Goal: Task Accomplishment & Management: Use online tool/utility

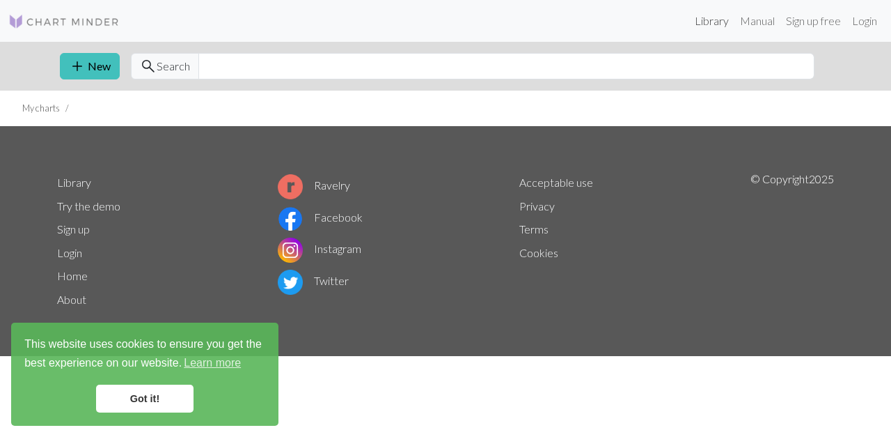
click at [708, 22] on link "Library" at bounding box center [711, 21] width 45 height 28
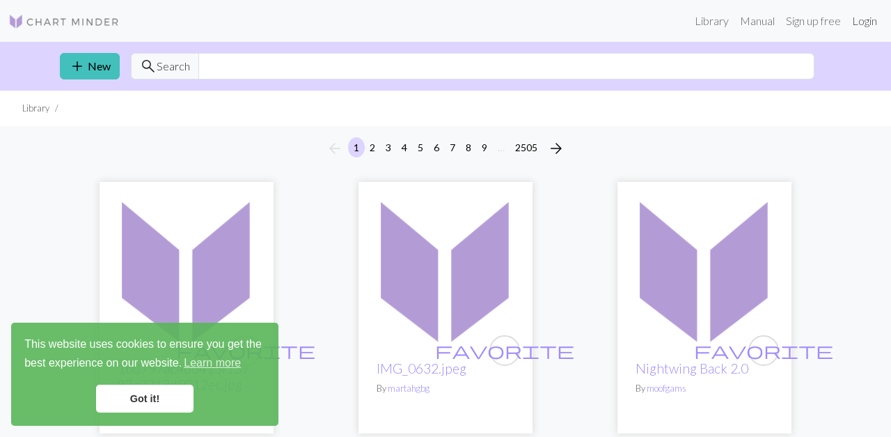
click at [859, 20] on link "Login" at bounding box center [865, 21] width 36 height 28
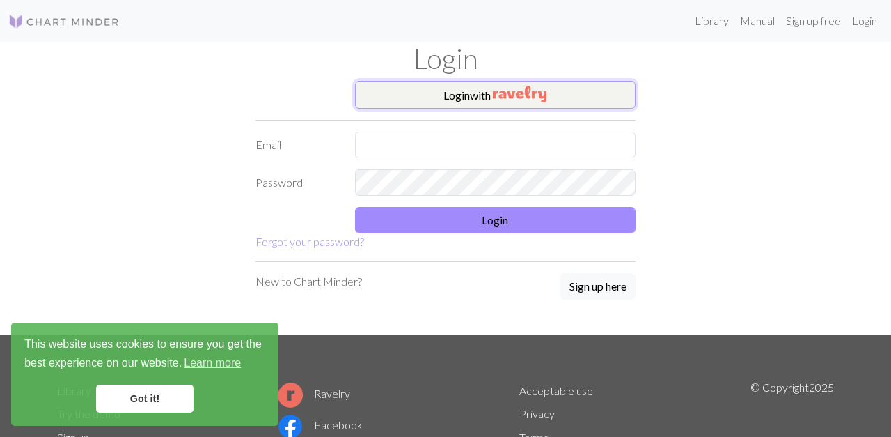
click at [437, 102] on button "Login with" at bounding box center [495, 95] width 281 height 28
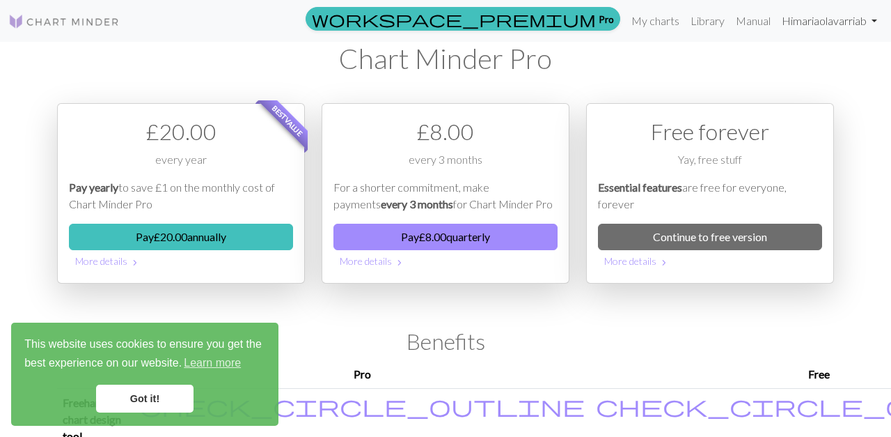
click at [801, 22] on link "Hi mariaolavarriab" at bounding box center [829, 21] width 107 height 28
click at [702, 20] on link "Library" at bounding box center [707, 21] width 45 height 28
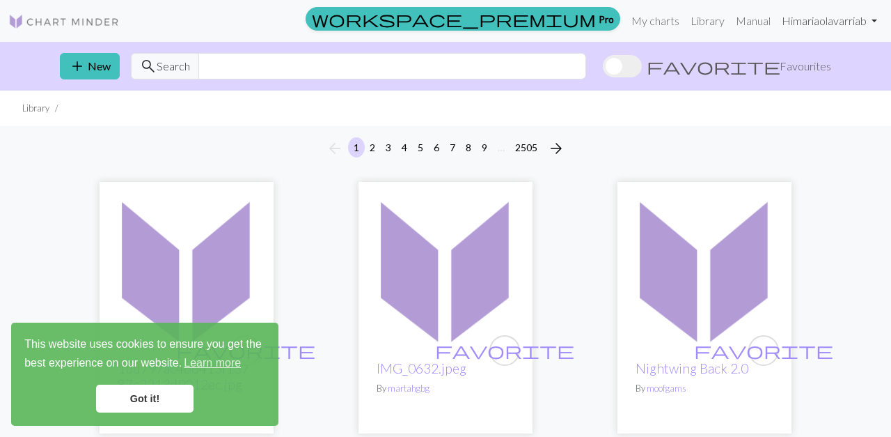
click at [858, 22] on link "Hi mariaolavarriab" at bounding box center [829, 21] width 107 height 28
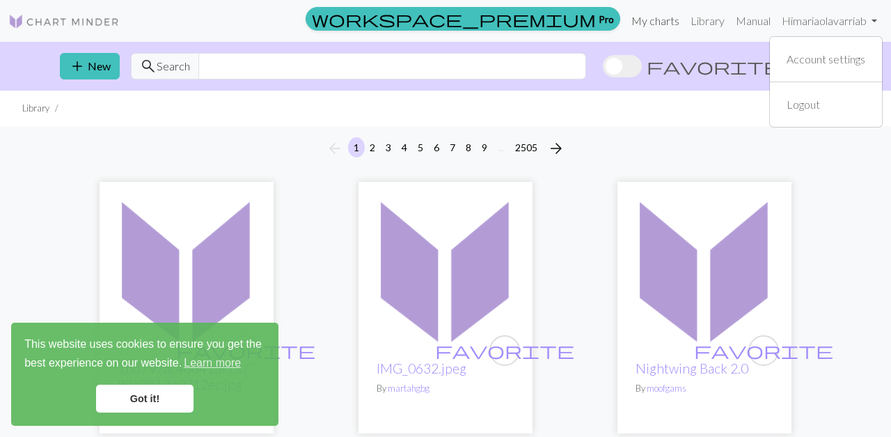
click at [647, 24] on link "My charts" at bounding box center [655, 21] width 59 height 28
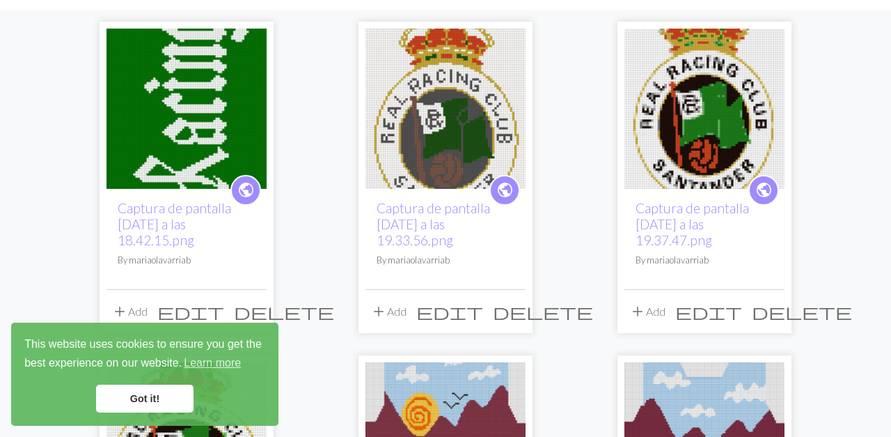
scroll to position [116, 0]
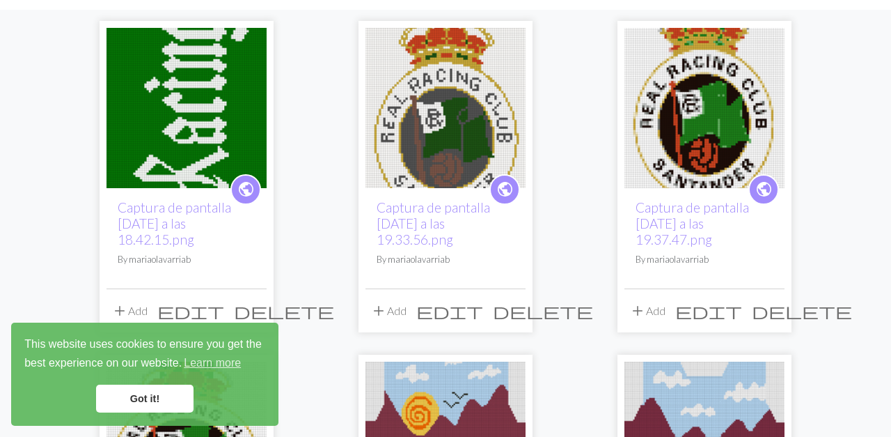
click at [445, 143] on img at bounding box center [446, 108] width 160 height 160
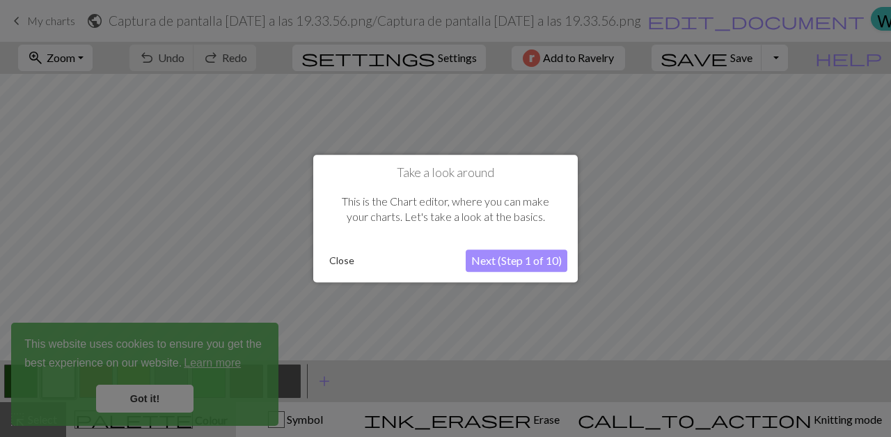
click at [338, 264] on button "Close" at bounding box center [342, 260] width 36 height 21
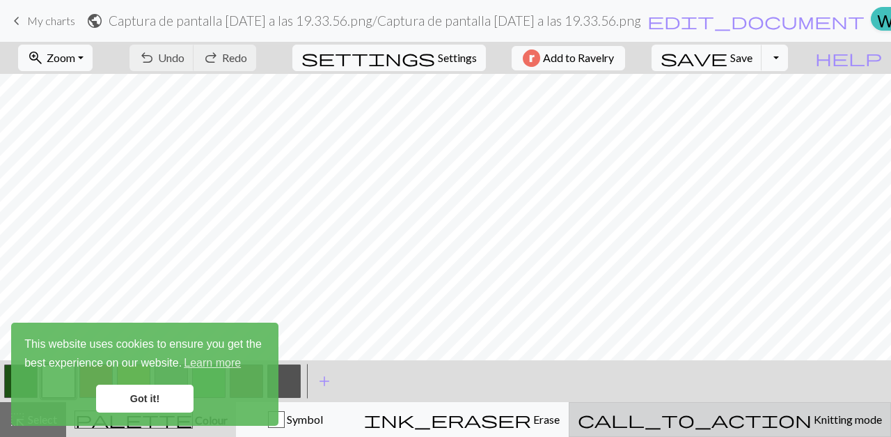
click at [812, 423] on span "Knitting mode" at bounding box center [847, 418] width 70 height 13
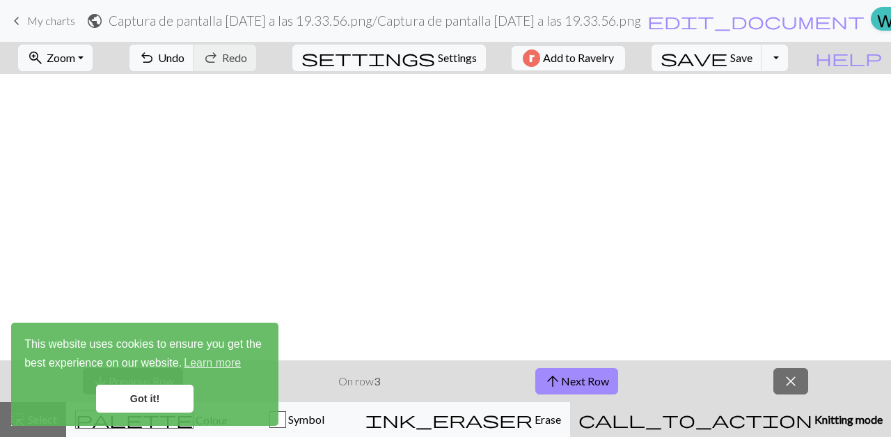
scroll to position [1434, 0]
click at [153, 385] on link "Got it!" at bounding box center [144, 398] width 97 height 28
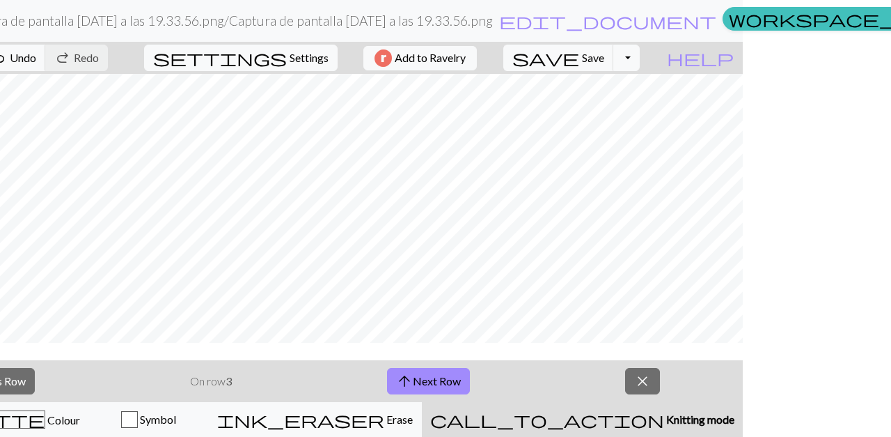
scroll to position [832, 55]
